Goal: Information Seeking & Learning: Learn about a topic

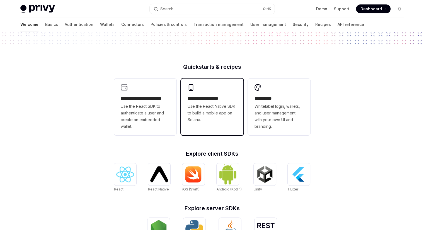
click at [207, 111] on span "Use the React Native SDK to build a mobile app on Solana." at bounding box center [212, 113] width 49 height 20
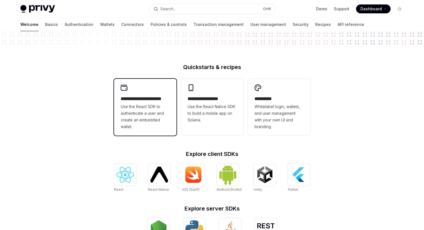
scroll to position [112, 0]
click at [163, 119] on span "Use the React SDK to authenticate a user and create an embedded wallet." at bounding box center [145, 116] width 49 height 27
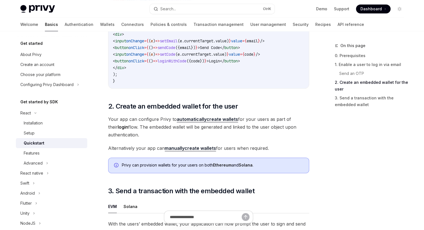
scroll to position [587, 0]
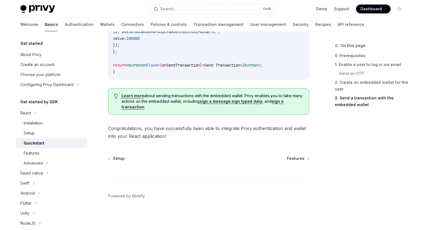
type textarea "*"
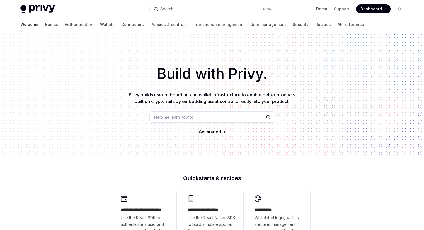
click at [223, 120] on div "Help me learn how to…" at bounding box center [213, 117] width 126 height 11
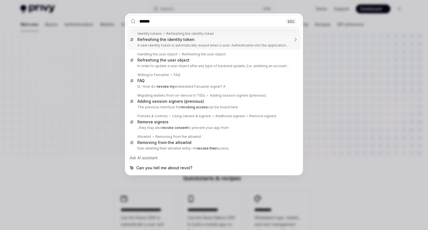
type input "*******"
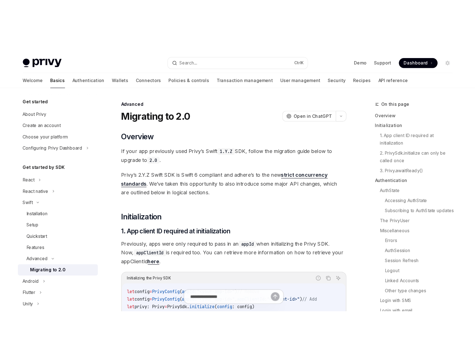
scroll to position [1124, 0]
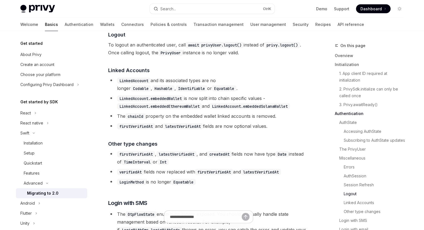
click at [202, 76] on div "​ Overview If your app previously used Privy’s Swift 1.Y.Z SDK, follow the migr…" at bounding box center [208, 207] width 201 height 2521
type textarea "*"
